Goal: Navigation & Orientation: Go to known website

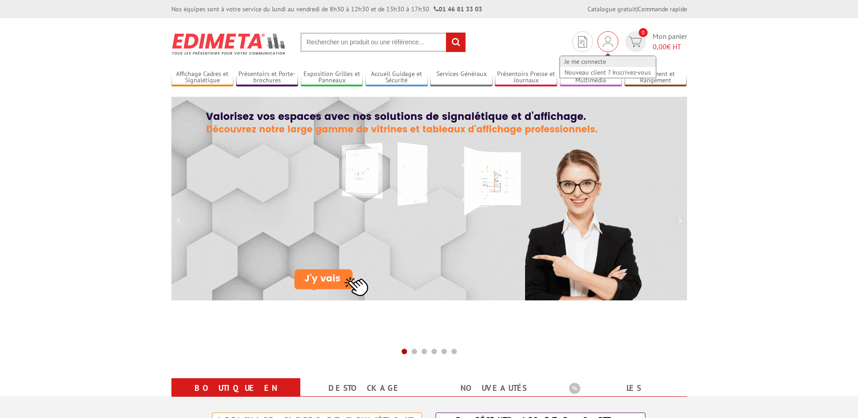
click at [592, 60] on link "Je me connecte" at bounding box center [608, 61] width 96 height 11
